Goal: Task Accomplishment & Management: Manage account settings

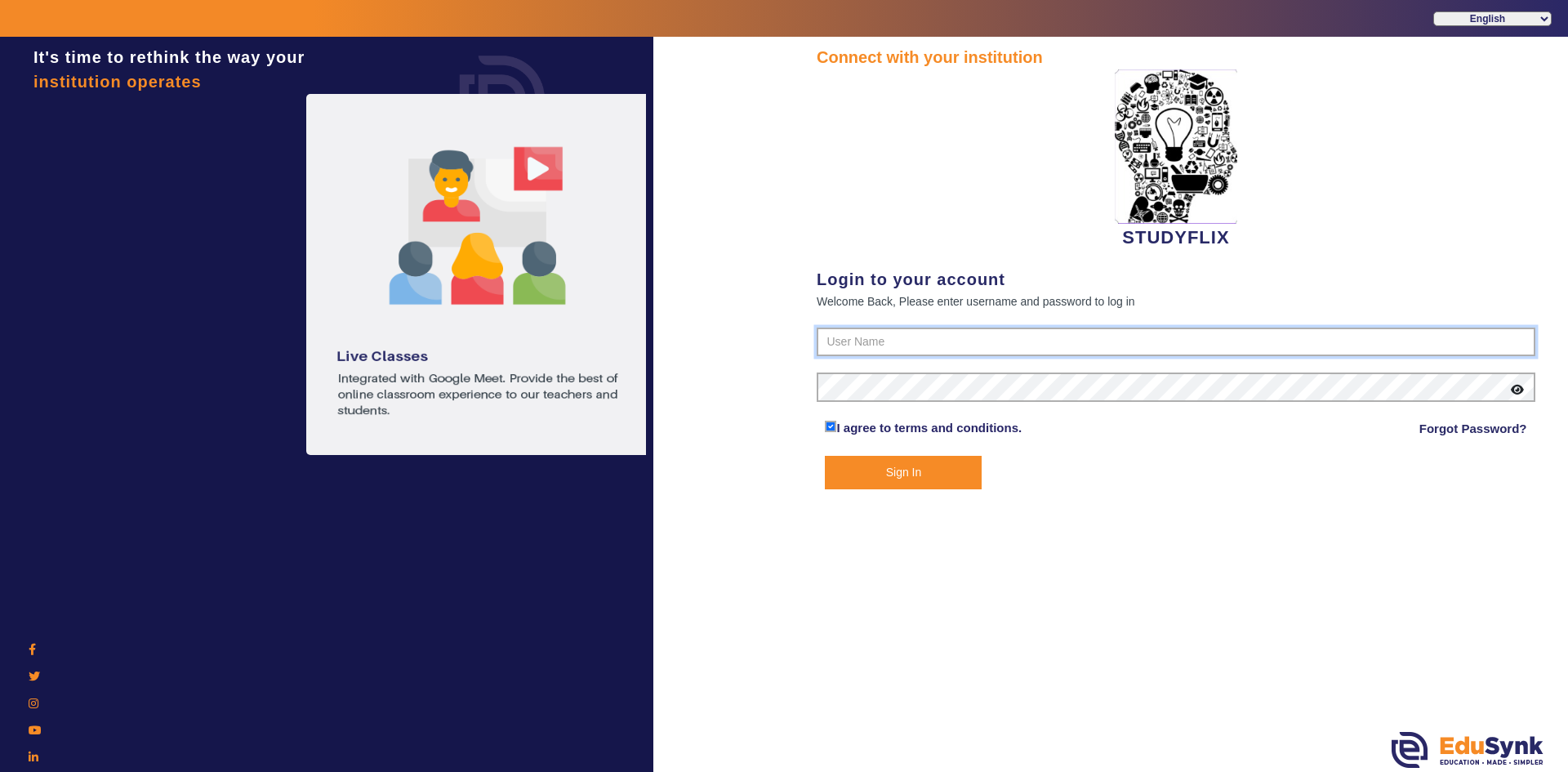
type input "6354922771"
click at [919, 461] on button "Sign In" at bounding box center [903, 472] width 156 height 34
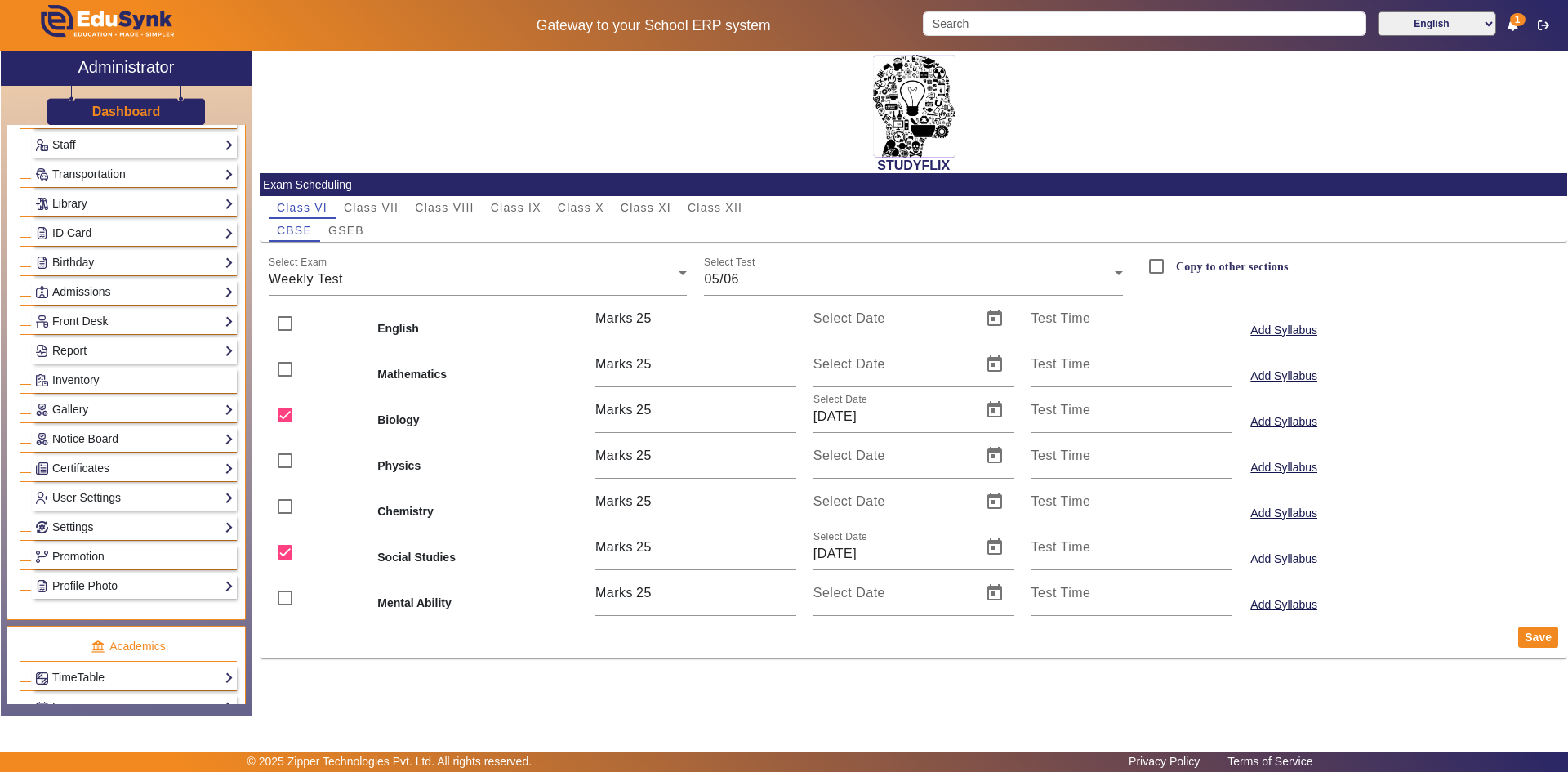
scroll to position [327, 0]
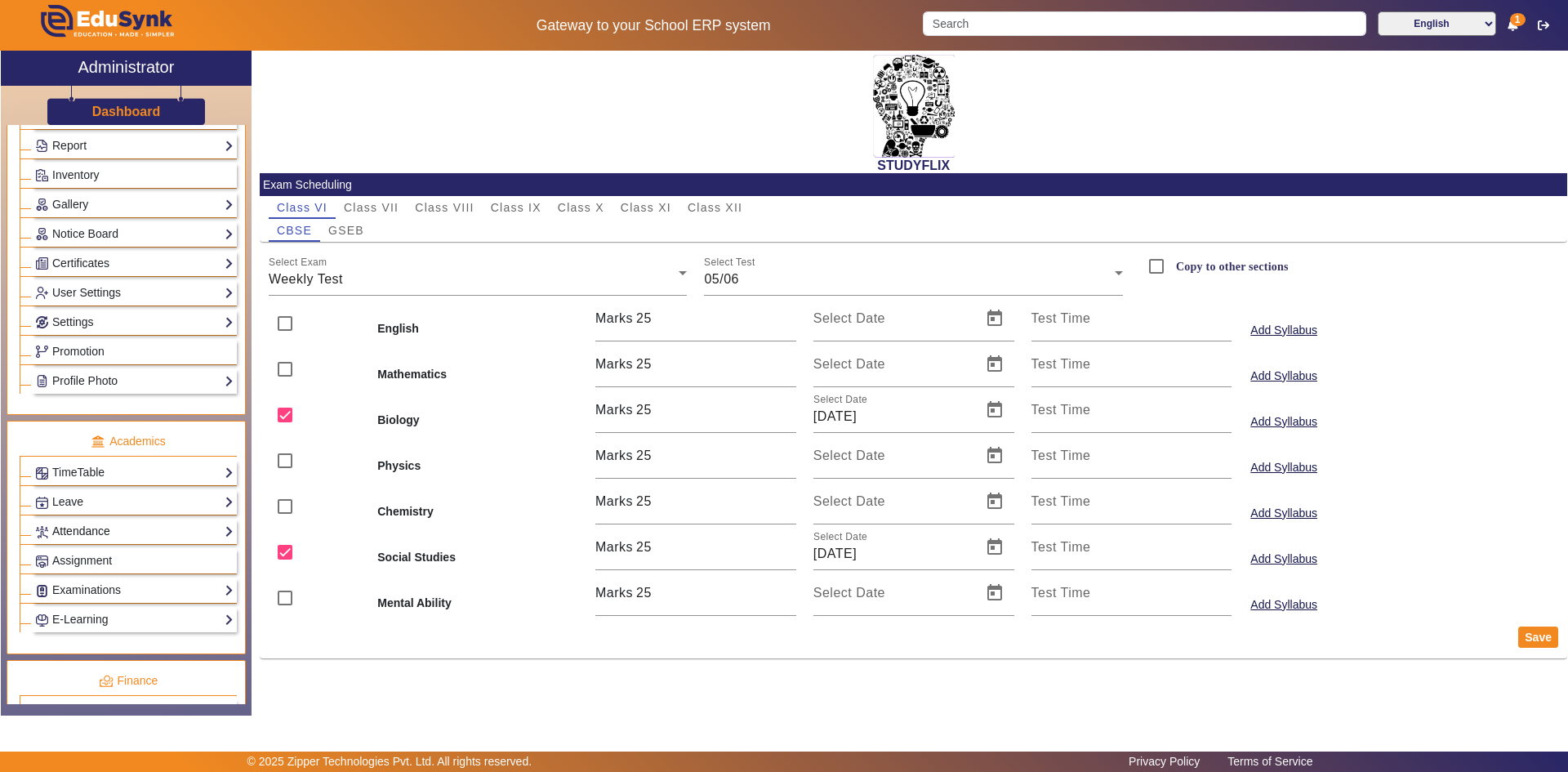
click at [125, 531] on link "Attendance" at bounding box center [133, 531] width 198 height 19
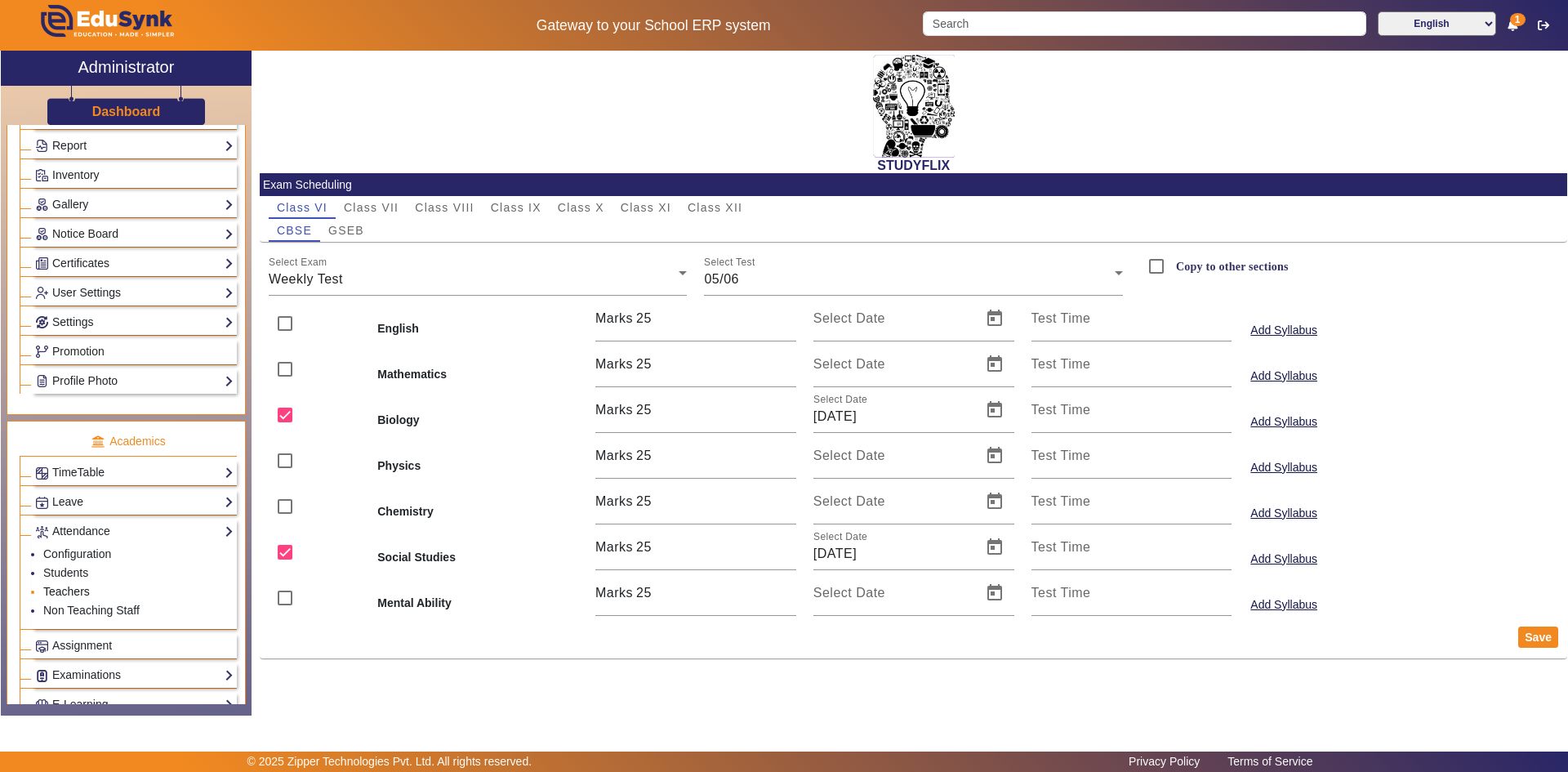
click at [77, 592] on link "Teachers" at bounding box center [66, 591] width 47 height 13
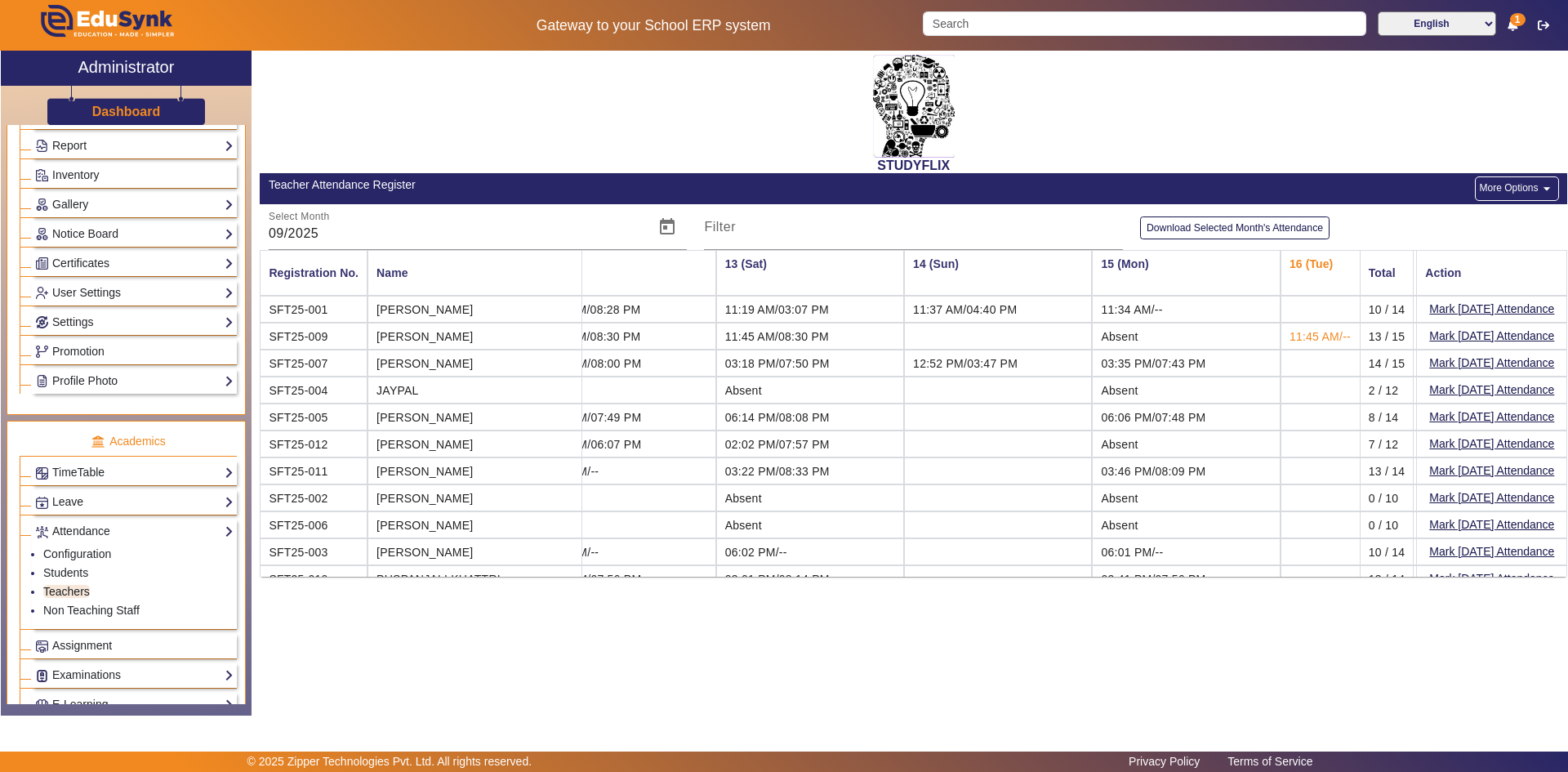
scroll to position [0, 2117]
click at [87, 554] on link "Configuration" at bounding box center [77, 553] width 68 height 13
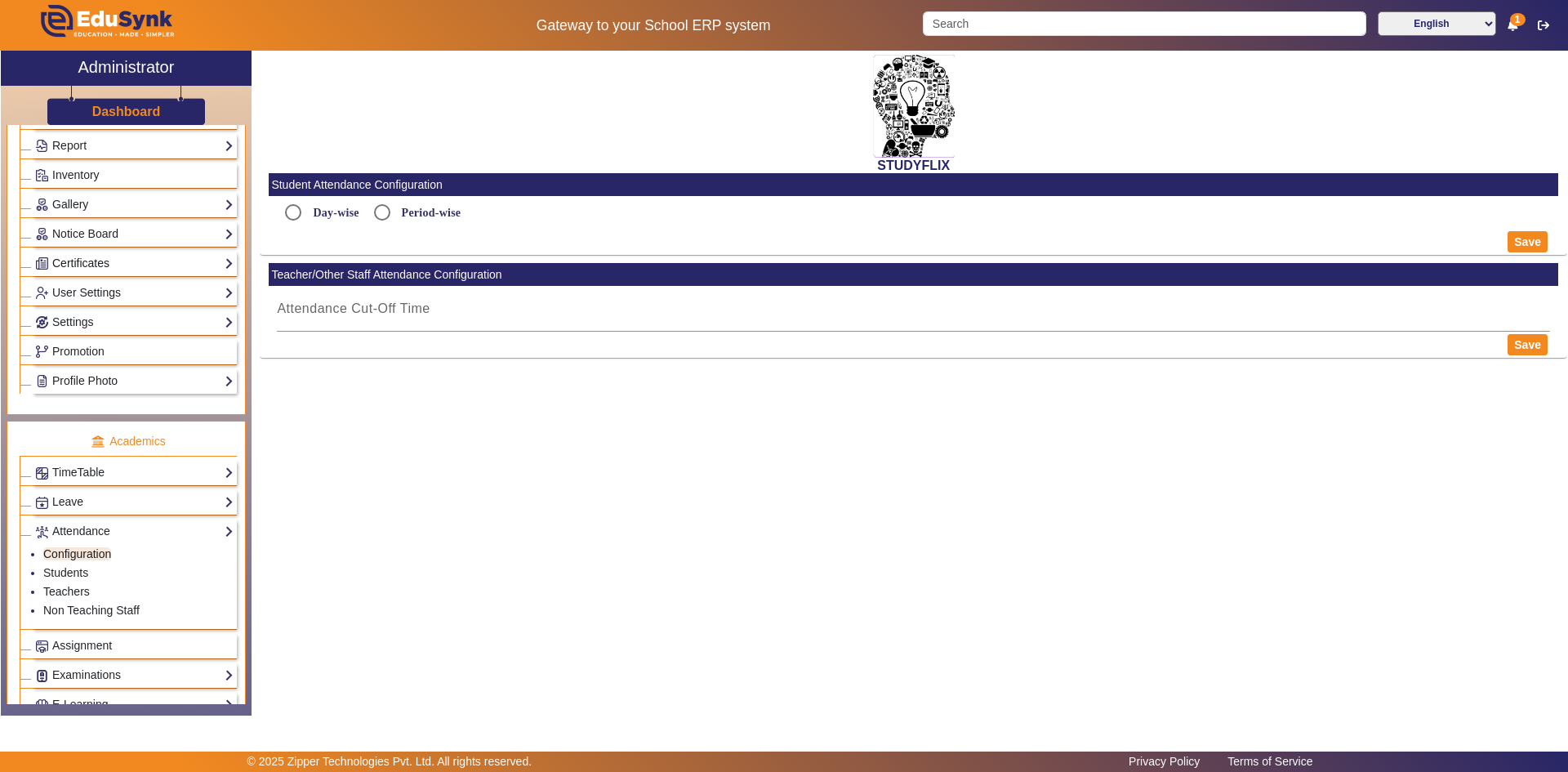
type input "9:16 PM"
radio input "true"
